Goal: Task Accomplishment & Management: Use online tool/utility

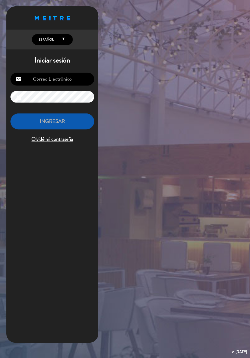
click at [43, 79] on input "email" at bounding box center [52, 79] width 84 height 13
type input "[EMAIL_ADDRESS][DOMAIN_NAME]"
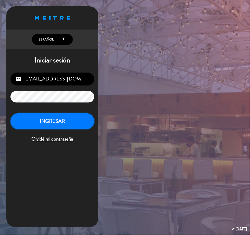
click at [44, 115] on button "INGRESAR" at bounding box center [52, 121] width 84 height 16
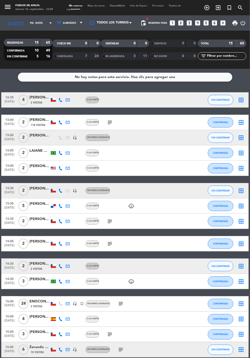
click at [241, 154] on icon "border_all" at bounding box center [241, 153] width 6 height 6
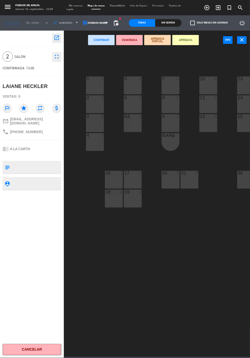
click at [31, 162] on textarea at bounding box center [36, 167] width 49 height 11
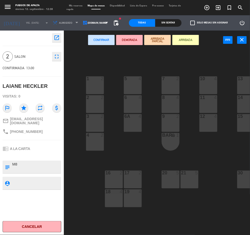
type textarea "M8"
click at [192, 43] on button "ARRIBADA" at bounding box center [185, 40] width 27 height 10
